Goal: Transaction & Acquisition: Purchase product/service

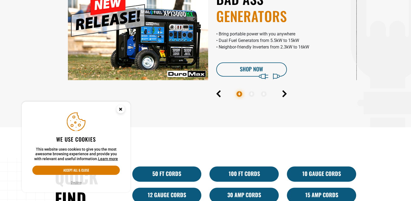
click at [120, 110] on circle "Cookie Consent" at bounding box center [121, 109] width 8 height 8
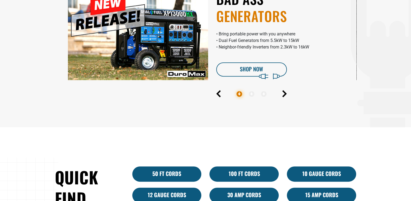
scroll to position [353, 0]
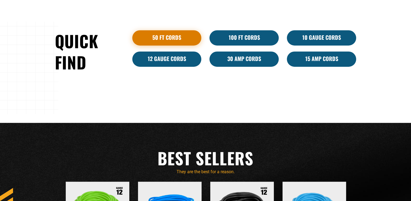
click at [181, 43] on link "50 ft cords" at bounding box center [166, 37] width 69 height 15
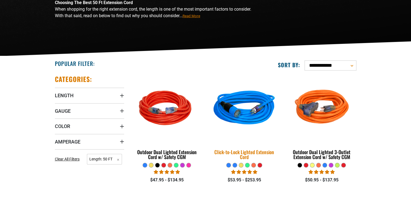
scroll to position [109, 0]
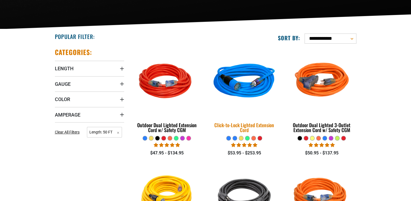
click at [239, 89] on img at bounding box center [244, 82] width 76 height 70
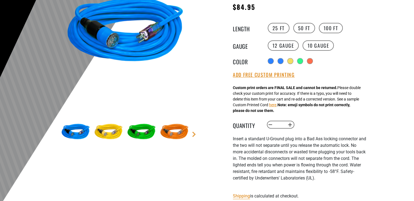
scroll to position [163, 0]
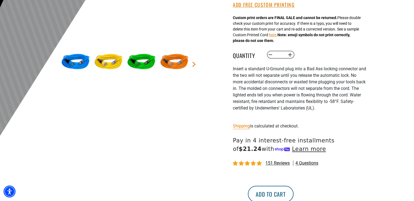
click at [293, 194] on button "Add to cart" at bounding box center [271, 193] width 46 height 16
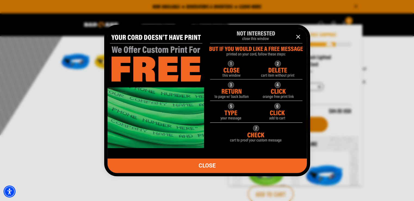
click at [297, 36] on icon "information" at bounding box center [297, 36] width 3 height 3
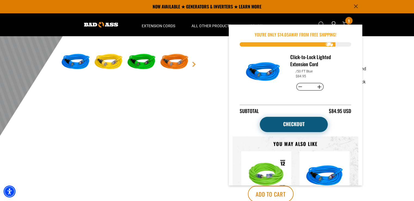
click at [310, 125] on link "Checkout" at bounding box center [294, 124] width 68 height 15
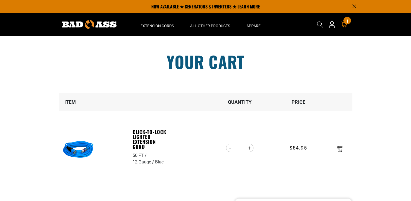
scroll to position [136, 0]
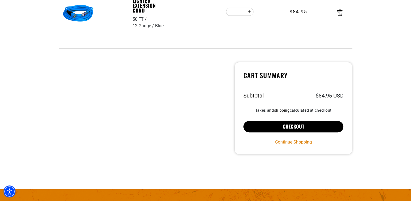
click at [292, 127] on button "Checkout" at bounding box center [294, 126] width 100 height 11
